Goal: Check status: Check status

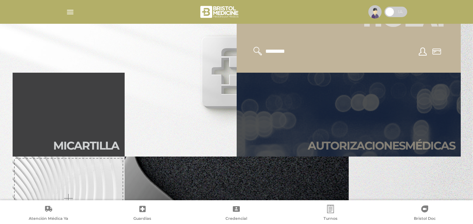
scroll to position [140, 0]
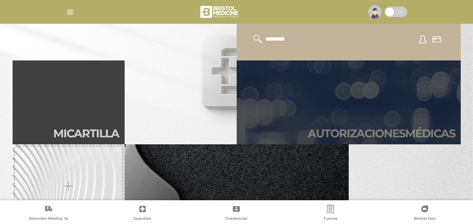
click at [347, 131] on h2 "Autori zaciones médicas" at bounding box center [381, 133] width 147 height 13
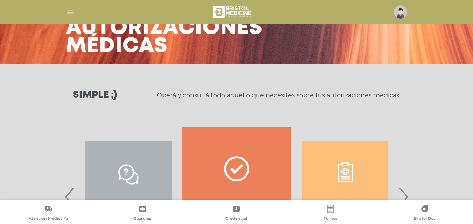
scroll to position [105, 0]
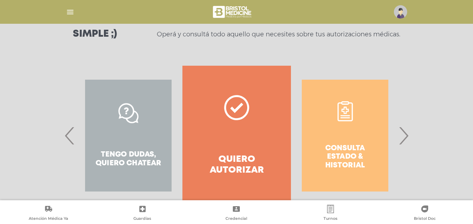
click at [403, 132] on span "›" at bounding box center [404, 136] width 14 height 38
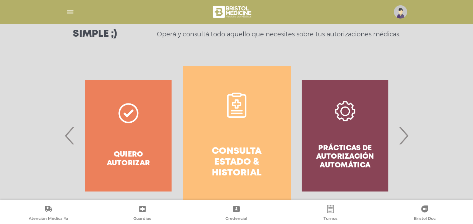
click at [241, 105] on icon at bounding box center [236, 103] width 9 height 9
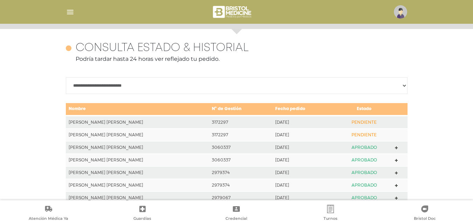
scroll to position [311, 0]
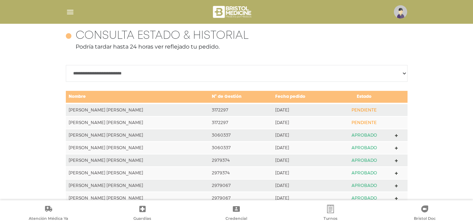
click at [209, 122] on td "3172297" at bounding box center [240, 123] width 63 height 13
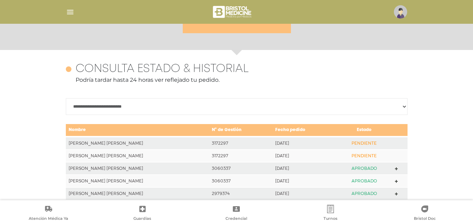
scroll to position [276, 0]
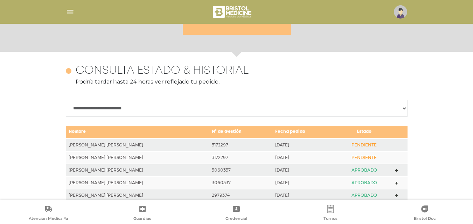
drag, startPoint x: 187, startPoint y: 68, endPoint x: 180, endPoint y: 77, distance: 11.9
click at [188, 68] on h4 "Consulta estado & historial" at bounding box center [162, 70] width 173 height 13
click at [124, 109] on select "**********" at bounding box center [237, 108] width 342 height 17
click at [127, 110] on select "**********" at bounding box center [237, 108] width 342 height 17
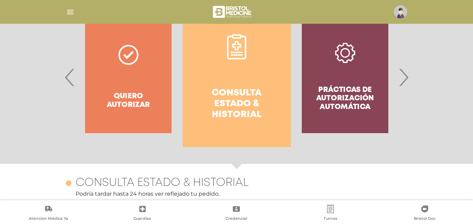
scroll to position [0, 0]
